Goal: Transaction & Acquisition: Book appointment/travel/reservation

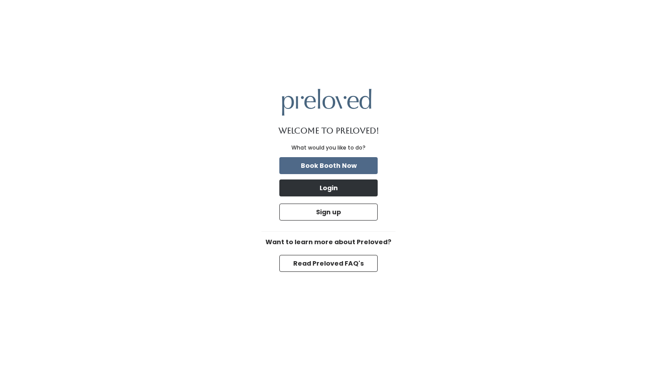
click at [336, 188] on button "Login" at bounding box center [328, 188] width 98 height 17
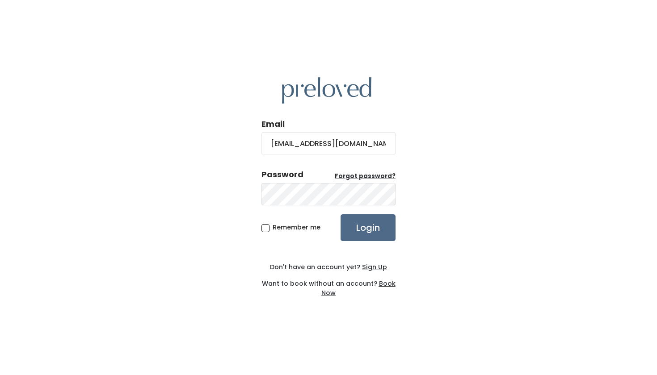
type input "jasminegetalla29@gmail.com"
click at [376, 226] on input "Login" at bounding box center [367, 227] width 55 height 27
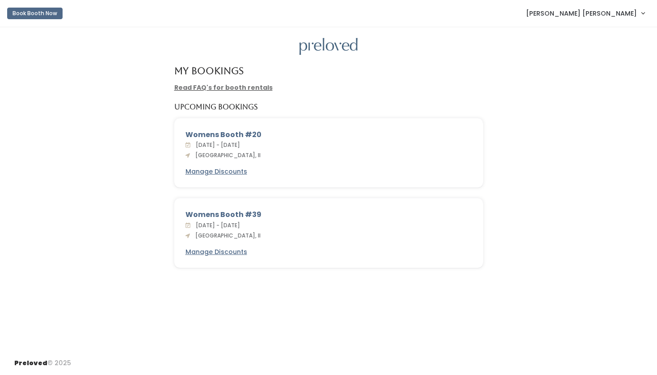
click at [36, 13] on button "Book Booth Now" at bounding box center [34, 14] width 55 height 12
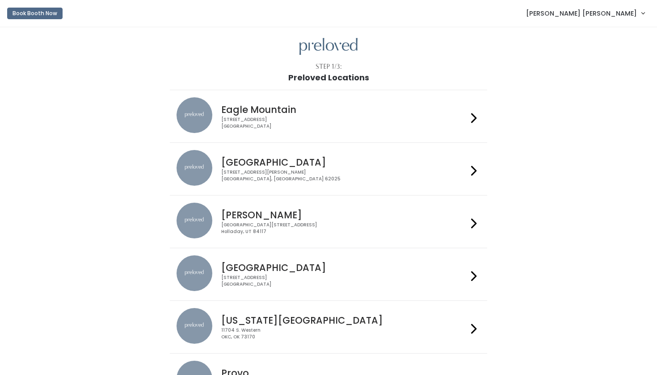
click at [253, 157] on h4 "Edwardsville" at bounding box center [344, 162] width 246 height 10
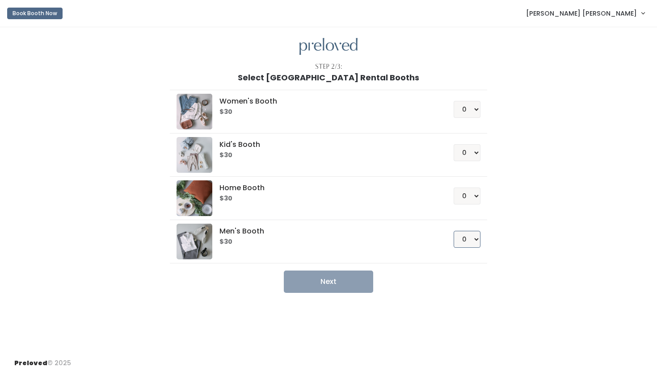
select select "1"
click at [363, 283] on button "Next" at bounding box center [328, 282] width 89 height 22
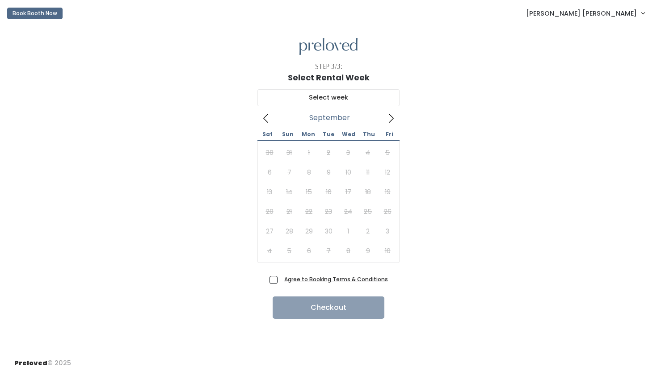
click at [390, 120] on icon at bounding box center [391, 118] width 10 height 10
click at [266, 116] on icon at bounding box center [266, 118] width 10 height 10
click at [390, 121] on icon at bounding box center [391, 118] width 10 height 10
click at [390, 122] on icon at bounding box center [391, 118] width 10 height 10
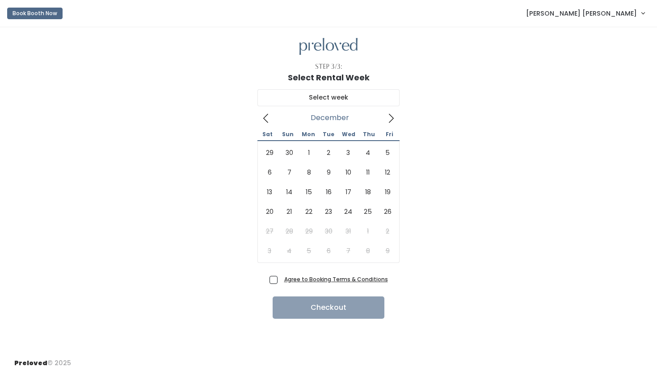
click at [391, 122] on icon at bounding box center [391, 118] width 10 height 10
click at [270, 122] on icon at bounding box center [266, 118] width 10 height 10
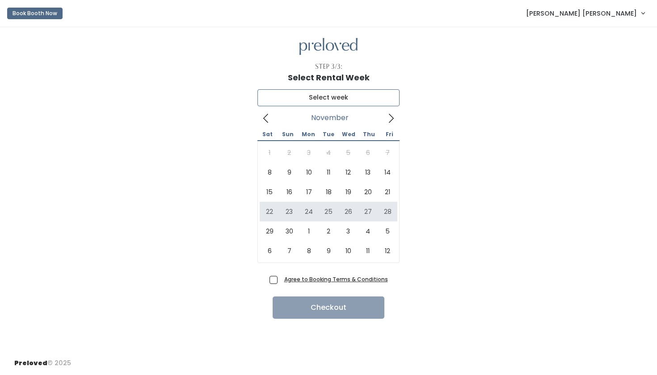
type input "November 22 to November 28"
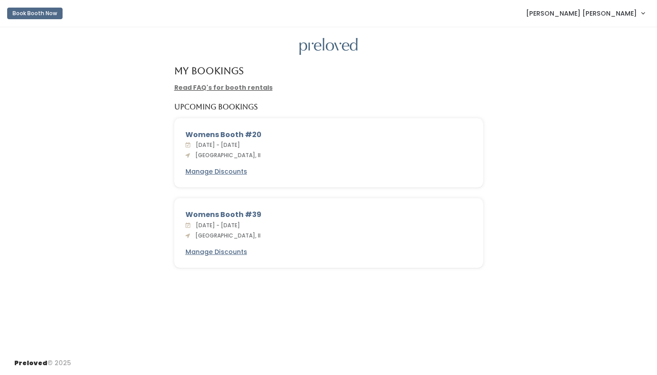
click at [33, 16] on button "Book Booth Now" at bounding box center [34, 14] width 55 height 12
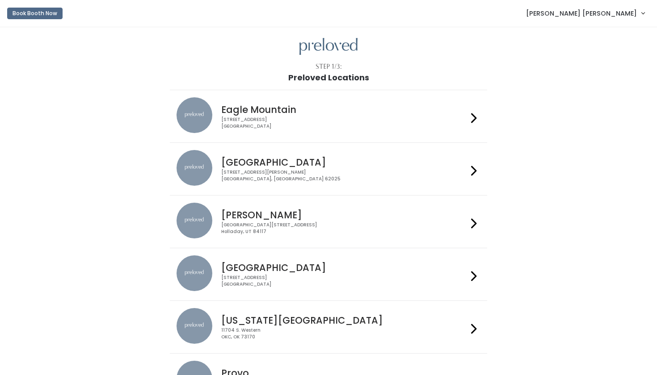
click at [221, 162] on div "[GEOGRAPHIC_DATA] [STREET_ADDRESS][PERSON_NAME]" at bounding box center [342, 166] width 249 height 32
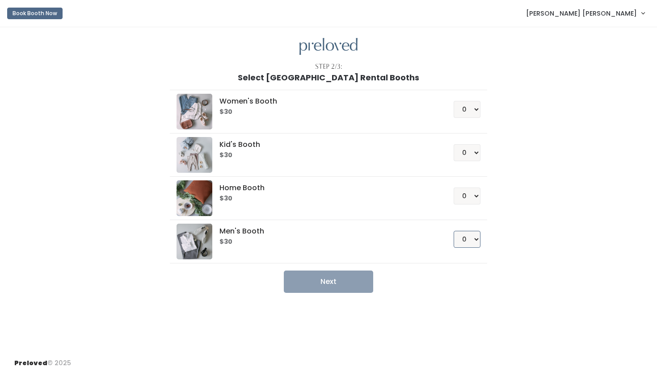
select select "1"
click at [337, 280] on button "Next" at bounding box center [328, 282] width 89 height 22
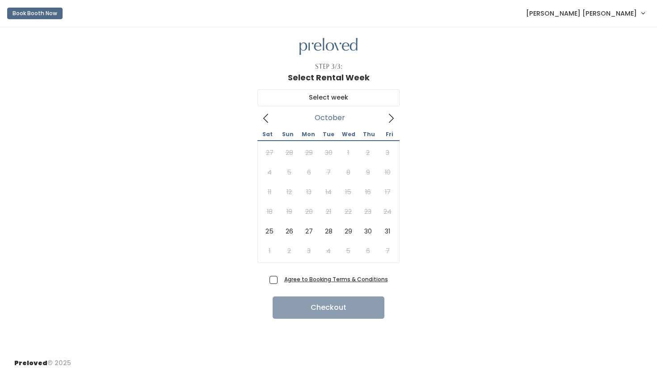
click at [392, 115] on icon at bounding box center [391, 118] width 10 height 10
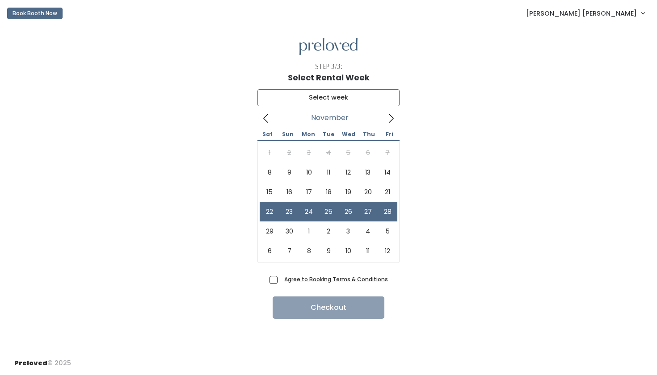
type input "November 22 to November 28"
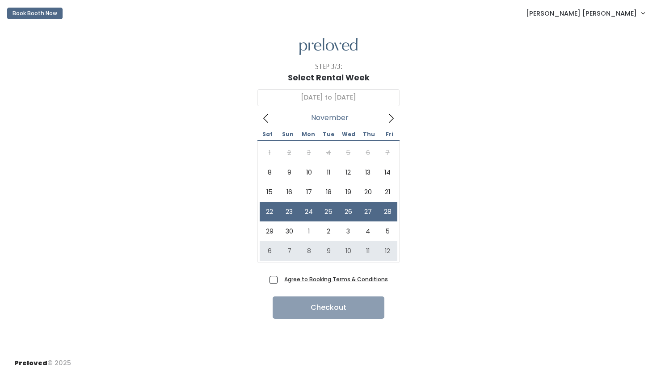
click at [281, 280] on span "Agree to Booking Terms & Conditions" at bounding box center [334, 279] width 107 height 9
click at [281, 280] on input "Agree to Booking Terms & Conditions" at bounding box center [284, 278] width 6 height 6
checkbox input "true"
click at [299, 302] on button "Checkout" at bounding box center [329, 308] width 112 height 22
